Goal: Task Accomplishment & Management: Use online tool/utility

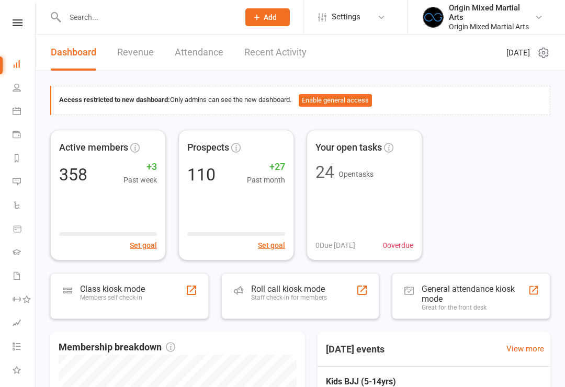
click at [92, 294] on div "Members self check-in" at bounding box center [112, 297] width 65 height 7
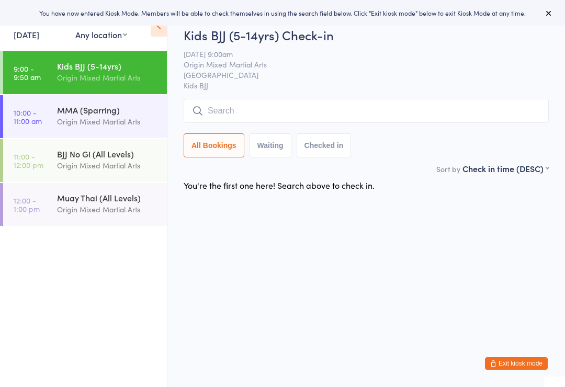
click at [67, 129] on div "MMA (Sparring) Origin Mixed Martial Arts" at bounding box center [112, 115] width 110 height 41
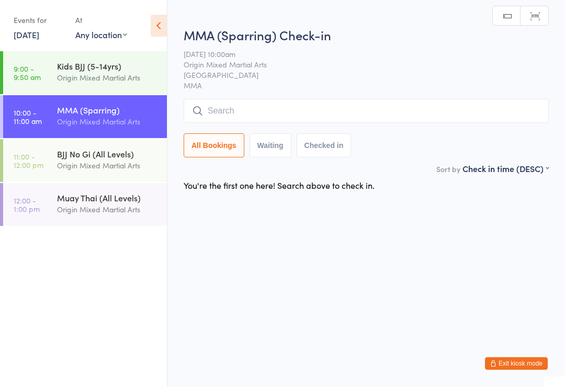
click at [59, 77] on div "Origin Mixed Martial Arts" at bounding box center [107, 78] width 101 height 12
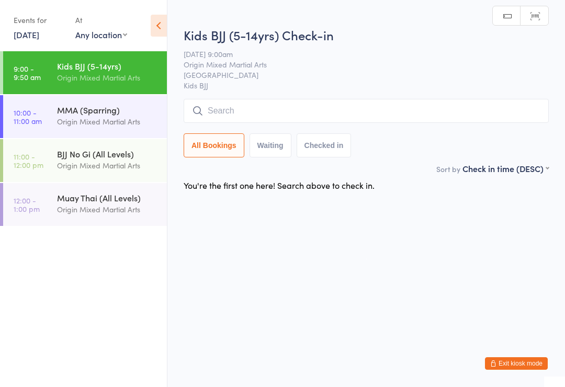
click at [430, 118] on input "search" at bounding box center [365, 111] width 365 height 24
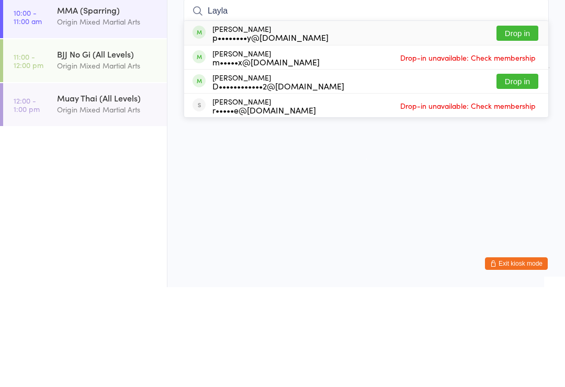
type input "Layla"
click at [523, 125] on button "Drop in" at bounding box center [517, 132] width 42 height 15
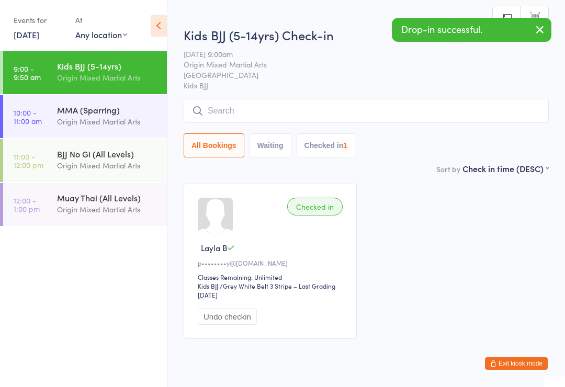
click at [473, 116] on input "search" at bounding box center [365, 111] width 365 height 24
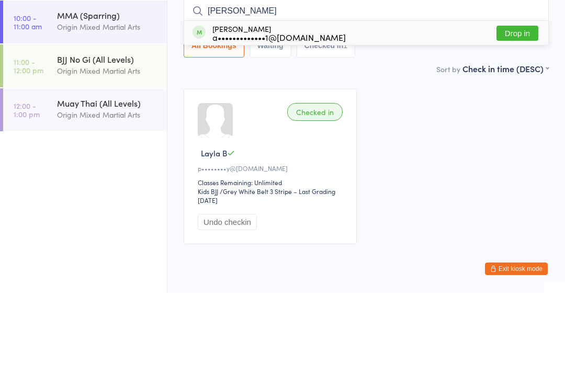
type input "Akira"
click at [519, 120] on button "Drop in" at bounding box center [517, 127] width 42 height 15
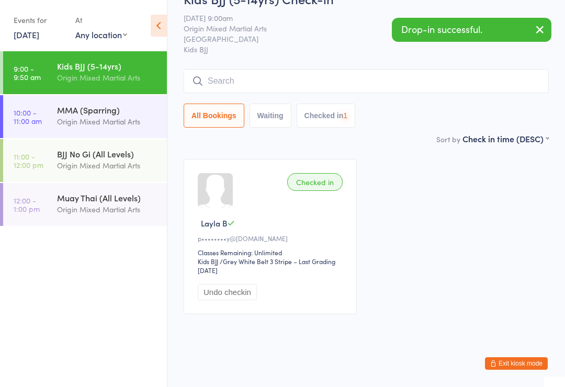
click at [450, 70] on input "search" at bounding box center [365, 81] width 365 height 24
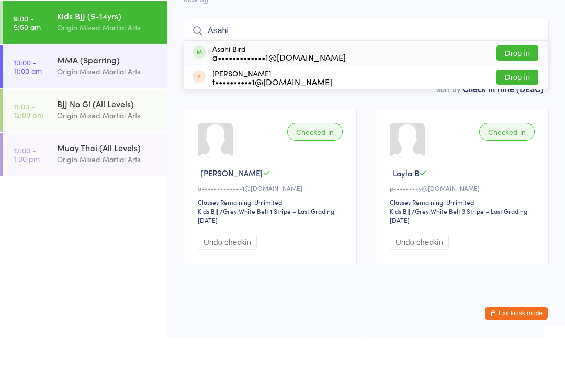
type input "Asahi"
click at [522, 96] on button "Drop in" at bounding box center [517, 103] width 42 height 15
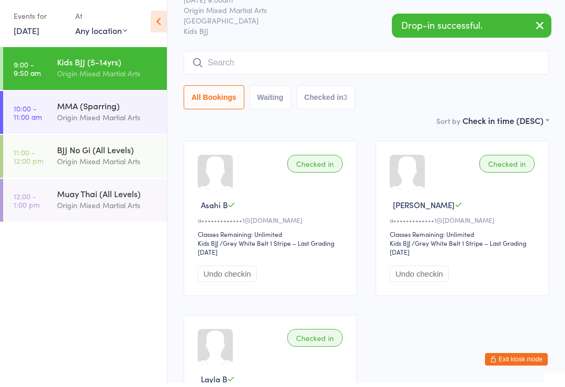
scroll to position [41, 0]
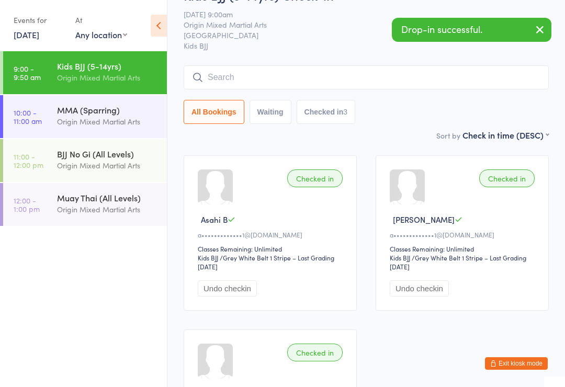
click at [504, 74] on input "search" at bounding box center [365, 77] width 365 height 24
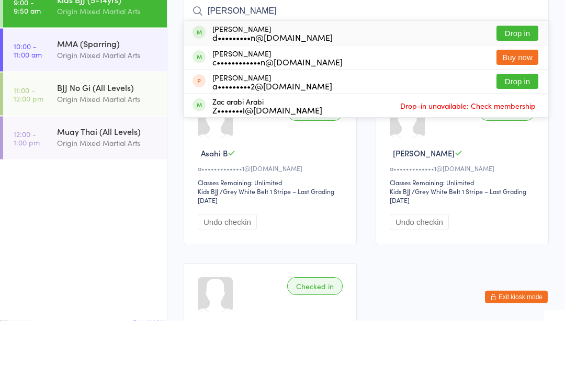
type input "Arlo"
click at [527, 93] on button "Drop in" at bounding box center [517, 100] width 42 height 15
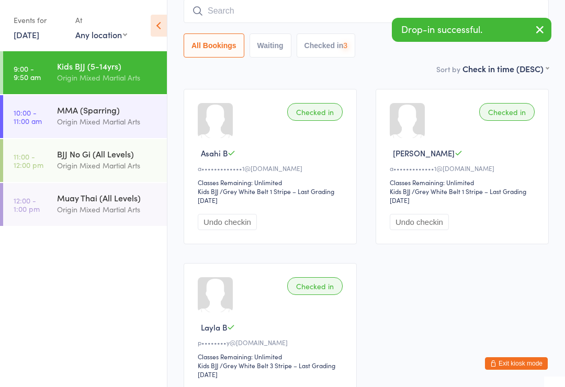
click at [462, 17] on input "search" at bounding box center [365, 11] width 365 height 24
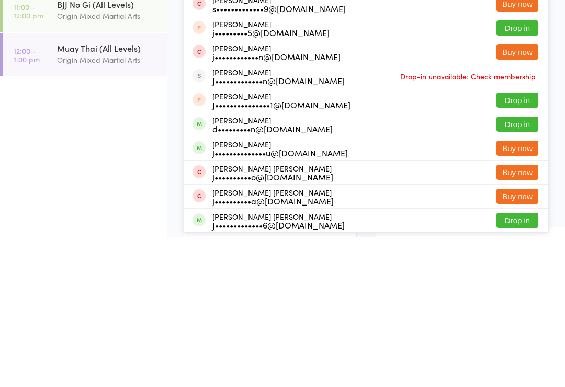
type input "Jack"
click at [523, 266] on button "Drop in" at bounding box center [517, 273] width 42 height 15
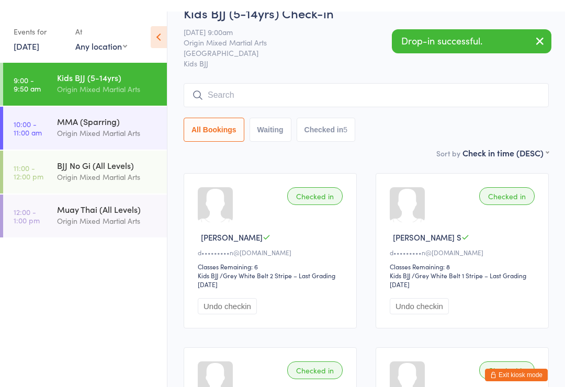
scroll to position [0, 0]
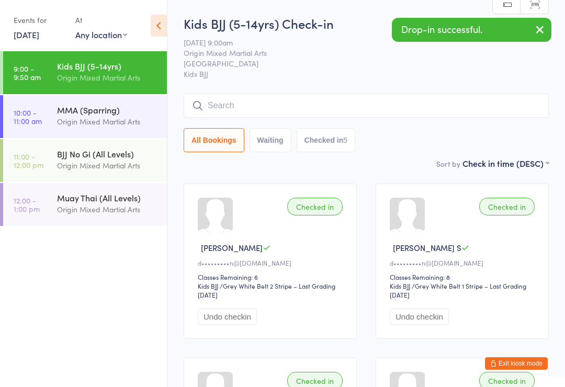
click at [459, 107] on input "search" at bounding box center [365, 106] width 365 height 24
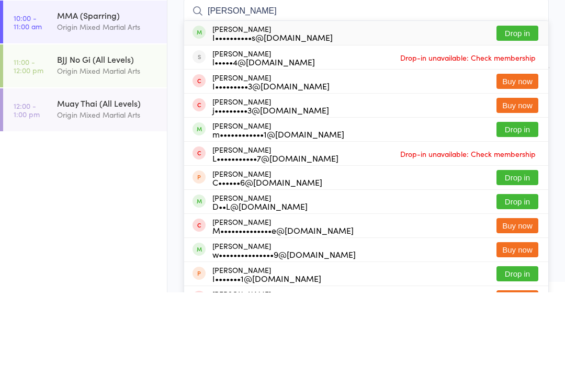
type input "Liam"
click at [526, 120] on button "Drop in" at bounding box center [517, 127] width 42 height 15
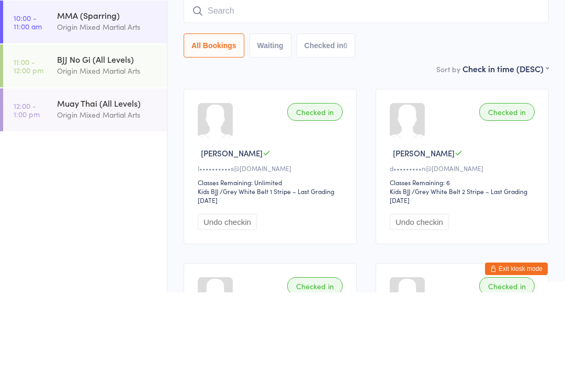
click at [505, 94] on div "All Bookings Waiting Checked in 6" at bounding box center [365, 123] width 365 height 59
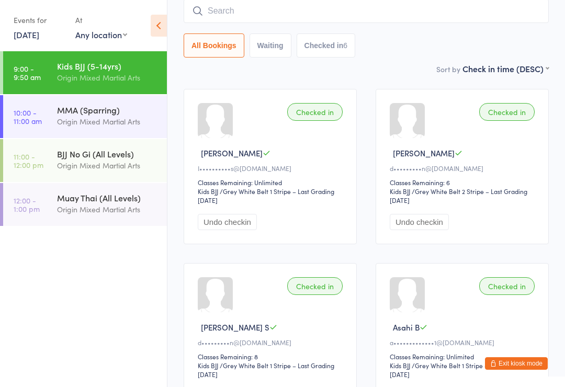
click at [515, 9] on input "search" at bounding box center [365, 11] width 365 height 24
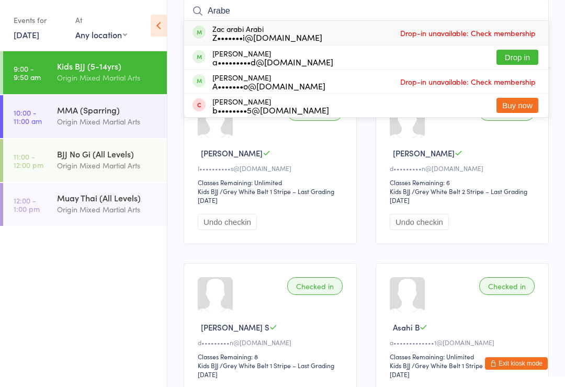
type input "Arabe"
click at [523, 60] on button "Drop in" at bounding box center [517, 57] width 42 height 15
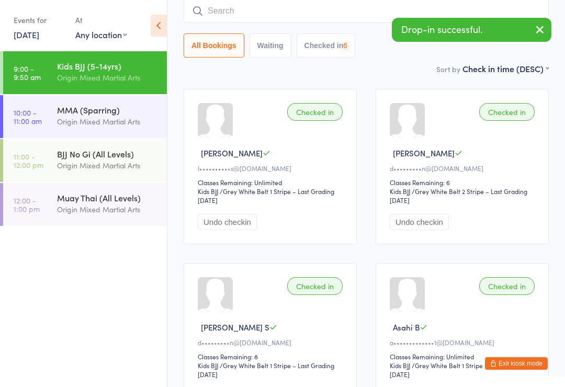
click at [429, 10] on input "search" at bounding box center [365, 11] width 365 height 24
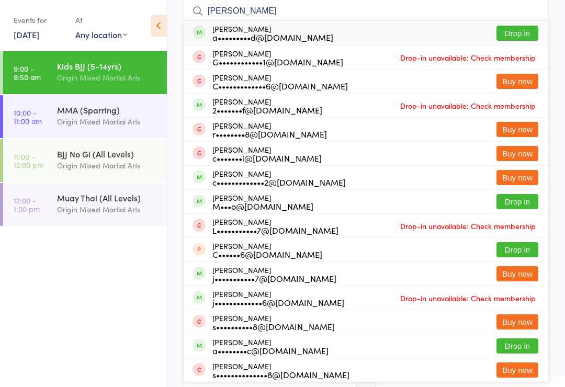
type input "Charley"
click at [518, 33] on button "Drop in" at bounding box center [517, 33] width 42 height 15
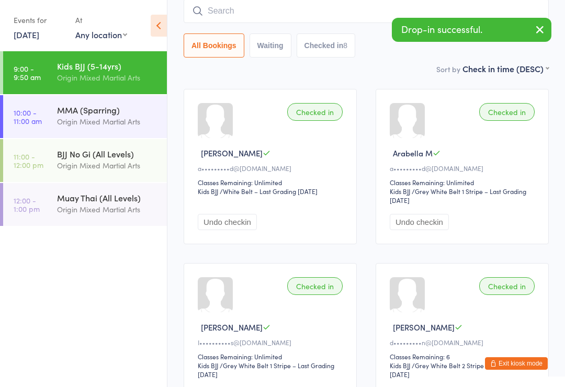
click at [387, 12] on input "search" at bounding box center [365, 11] width 365 height 24
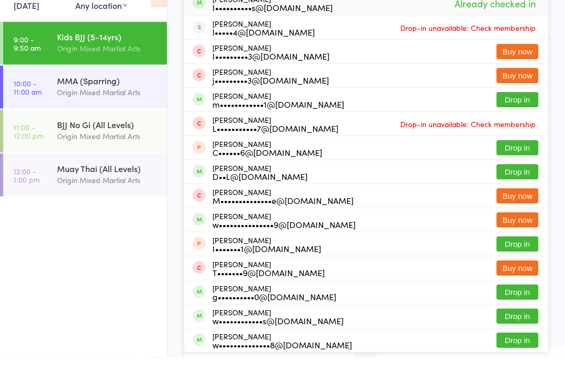
type input "Liam"
click at [519, 122] on button "Drop in" at bounding box center [517, 129] width 42 height 15
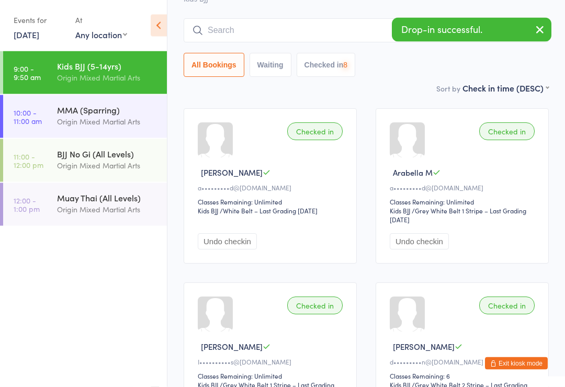
scroll to position [64, 0]
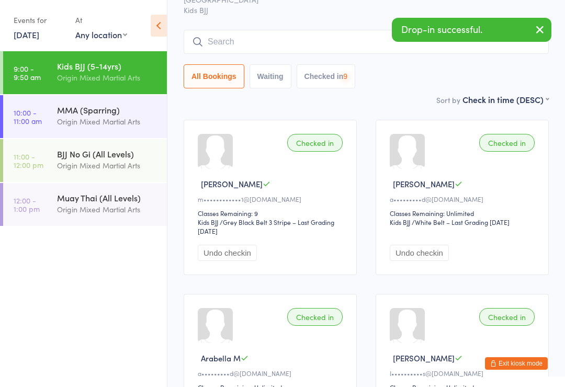
click at [397, 51] on input "search" at bounding box center [365, 42] width 365 height 24
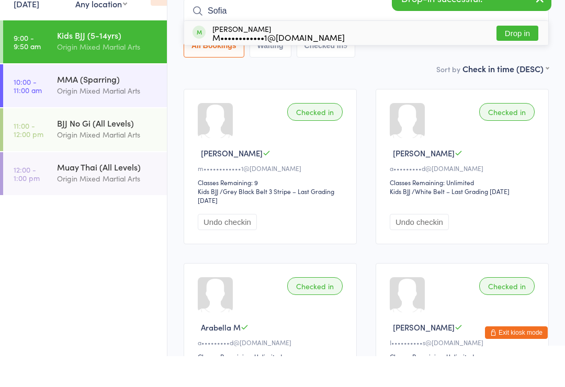
type input "Sofia"
click at [321, 52] on div "Sofia Camp M••••••••••••1@gmail.com Drop in" at bounding box center [366, 64] width 364 height 24
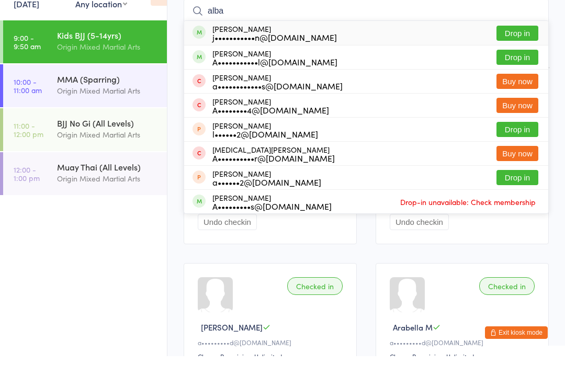
type input "alba"
click at [515, 56] on button "Drop in" at bounding box center [517, 63] width 42 height 15
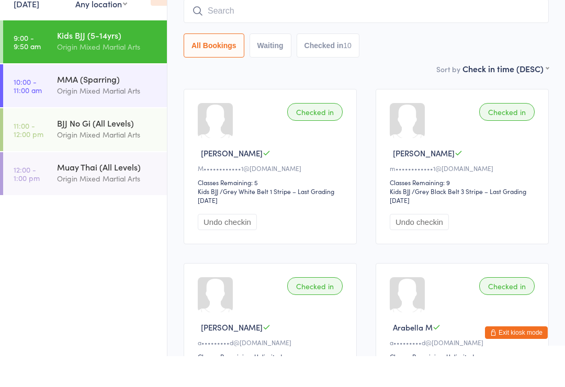
scroll to position [95, 0]
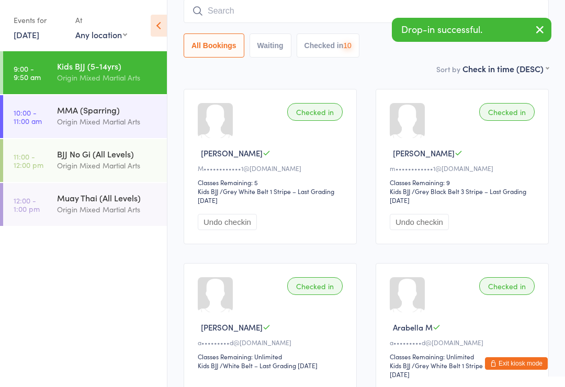
click at [437, 16] on input "search" at bounding box center [365, 11] width 365 height 24
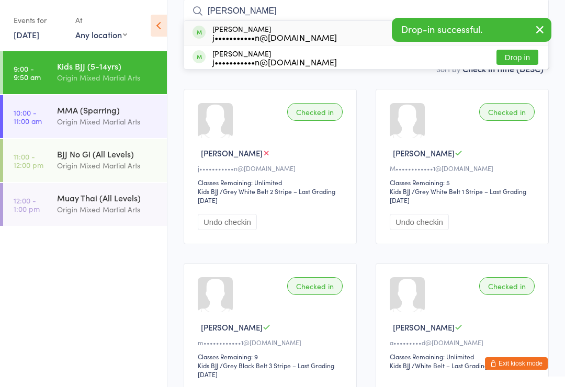
type input "Fabio"
click at [519, 64] on button "Drop in" at bounding box center [517, 57] width 42 height 15
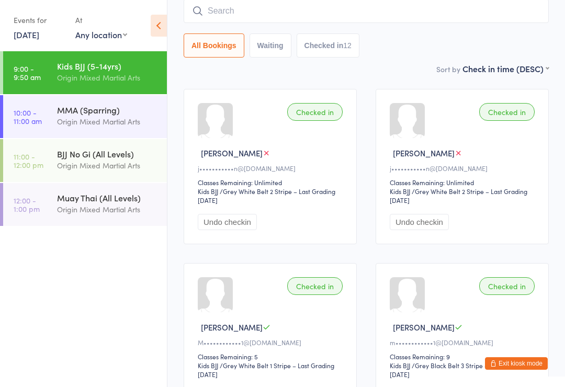
click at [266, 12] on input "search" at bounding box center [365, 11] width 365 height 24
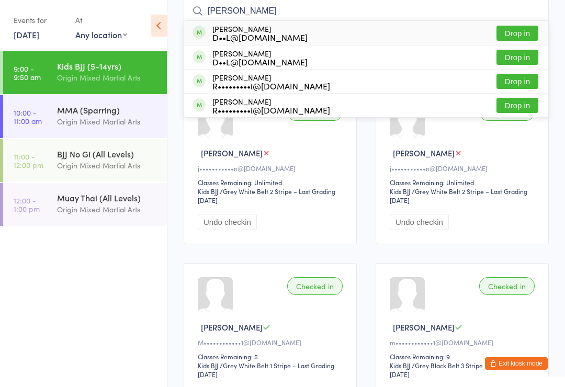
type input "Mediati"
click at [522, 31] on button "Drop in" at bounding box center [517, 33] width 42 height 15
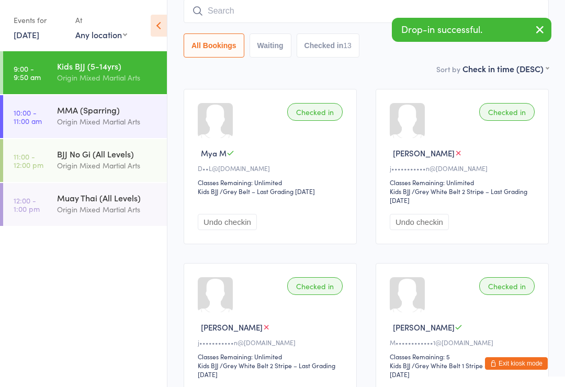
click at [328, 13] on input "search" at bounding box center [365, 11] width 365 height 24
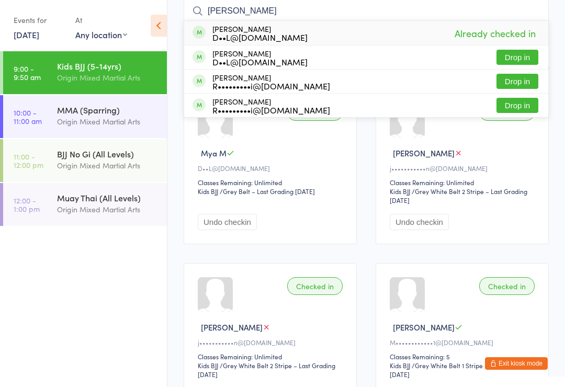
type input "Mediati"
click at [520, 59] on button "Drop in" at bounding box center [517, 57] width 42 height 15
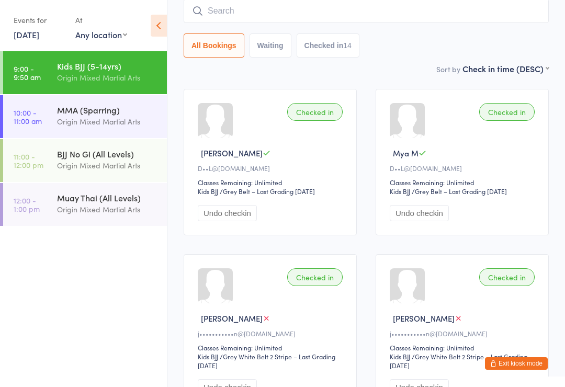
click at [274, 18] on input "search" at bounding box center [365, 11] width 365 height 24
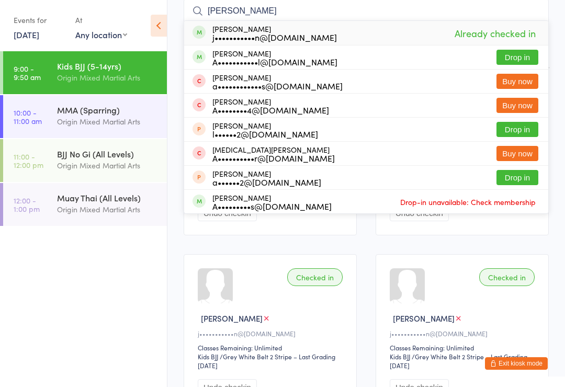
type input "Alba"
click at [529, 59] on button "Drop in" at bounding box center [517, 57] width 42 height 15
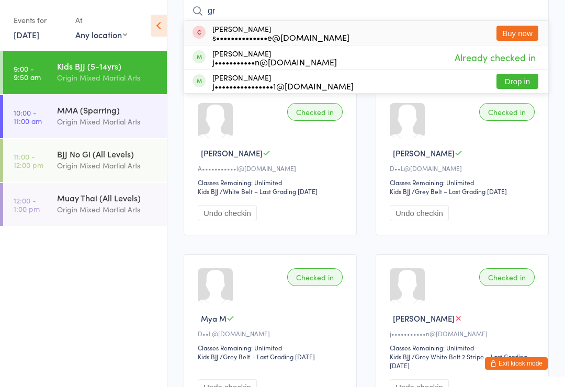
type input "g"
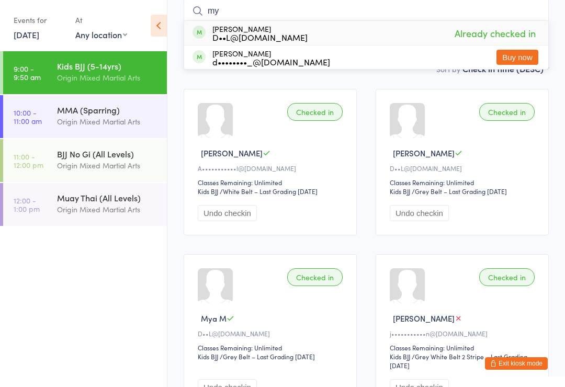
type input "m"
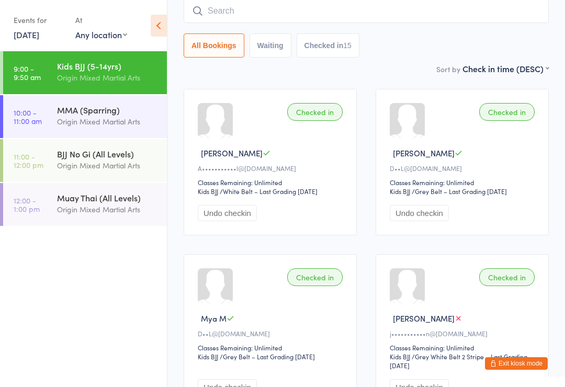
type input "l"
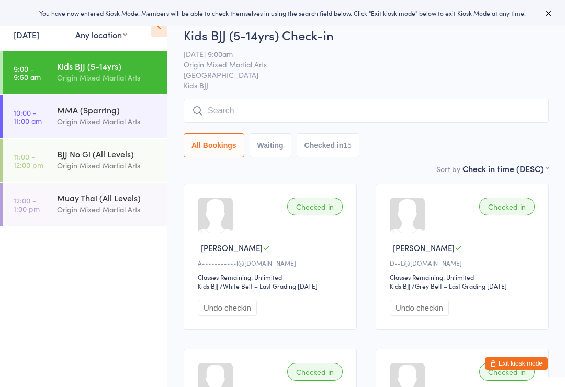
click at [495, 111] on input "search" at bounding box center [365, 111] width 365 height 24
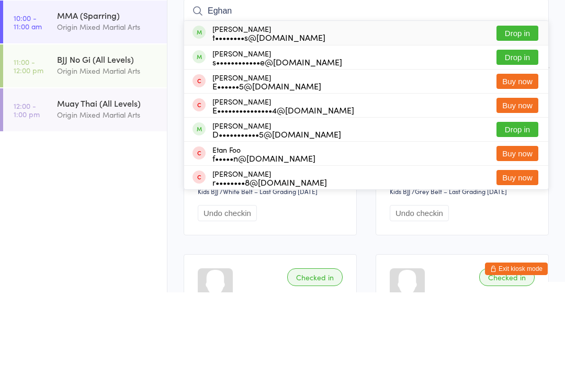
type input "Eghan"
click at [520, 120] on button "Drop in" at bounding box center [517, 127] width 42 height 15
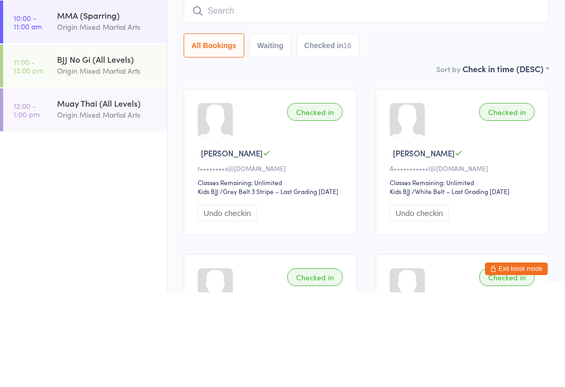
scroll to position [95, 0]
